Goal: Complete application form

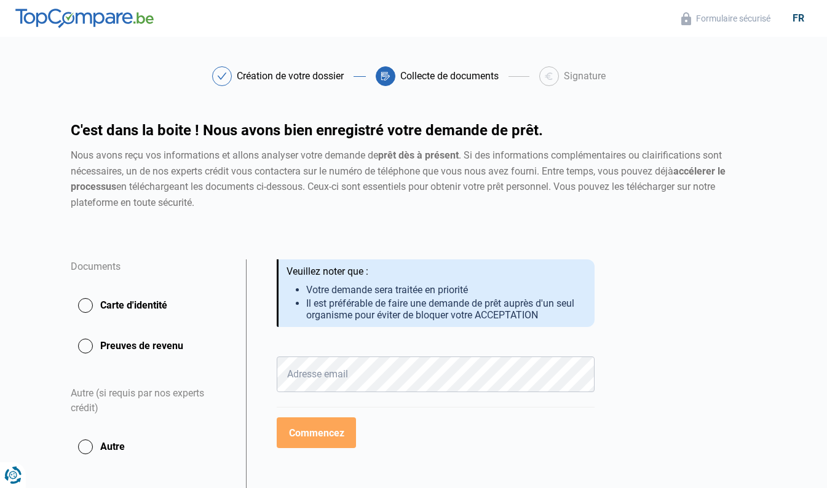
click at [91, 310] on button "Carte d'identité" at bounding box center [151, 305] width 160 height 31
click at [86, 307] on button "Carte d'identité" at bounding box center [151, 305] width 160 height 31
click at [384, 72] on icon at bounding box center [384, 76] width 7 height 8
click at [319, 440] on button "Commencez" at bounding box center [316, 433] width 79 height 31
click at [388, 75] on icon at bounding box center [387, 78] width 6 height 6
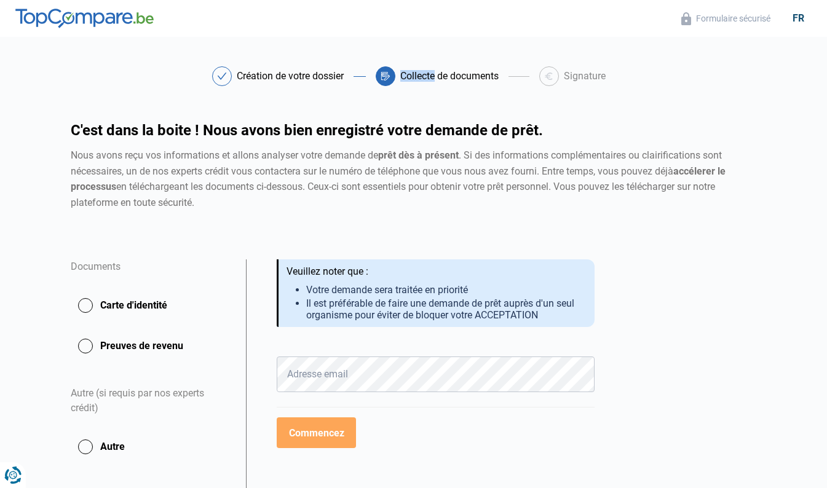
click at [388, 75] on icon at bounding box center [387, 78] width 6 height 6
click at [89, 350] on button "Preuves de revenu" at bounding box center [151, 346] width 160 height 31
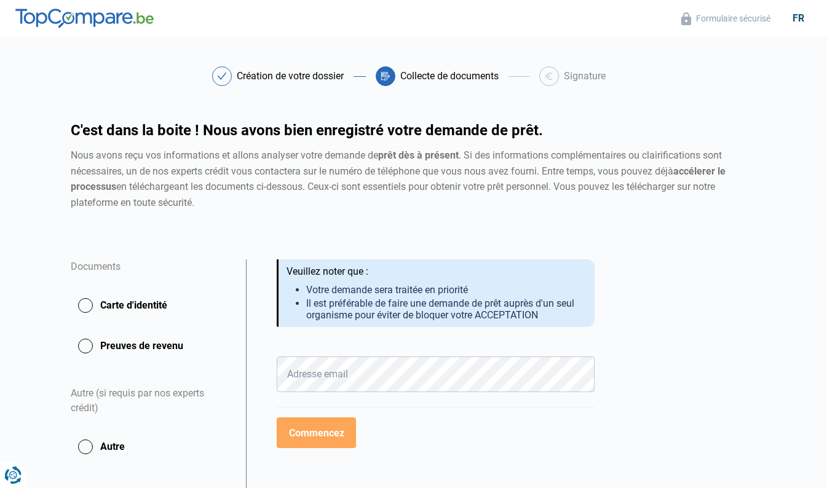
click at [553, 73] on div at bounding box center [549, 76] width 20 height 20
